Goal: Browse casually

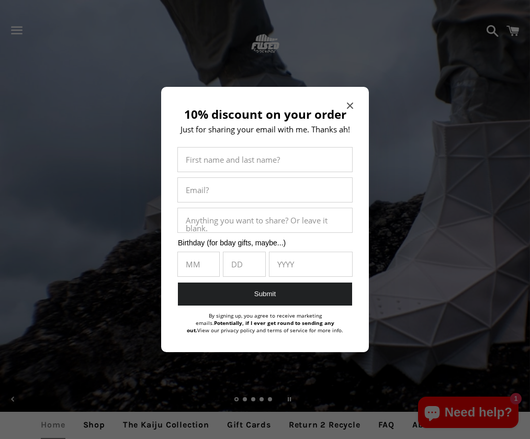
click at [356, 104] on div "10% discount on your order Just for sharing your email with me. Thanks ah! Firs…" at bounding box center [265, 220] width 208 height 266
click at [355, 106] on div "10% discount on your order Just for sharing your email with me. Thanks ah! Firs…" at bounding box center [265, 220] width 208 height 266
click at [348, 103] on icon "Close modal" at bounding box center [350, 106] width 6 height 6
